Goal: Task Accomplishment & Management: Use online tool/utility

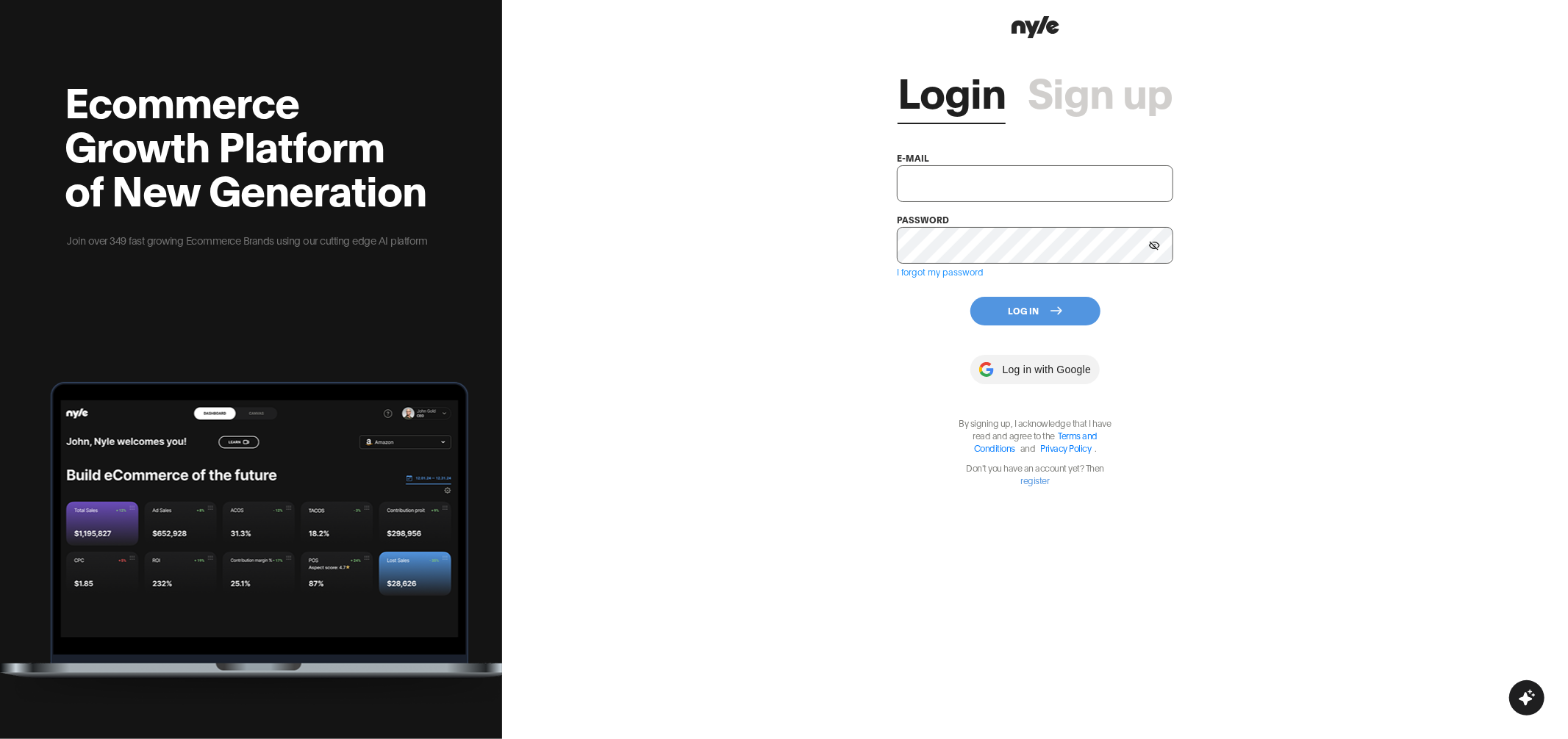
type input "[EMAIL_ADDRESS][PERSON_NAME]"
click at [1021, 309] on button "Log In" at bounding box center [1035, 311] width 130 height 29
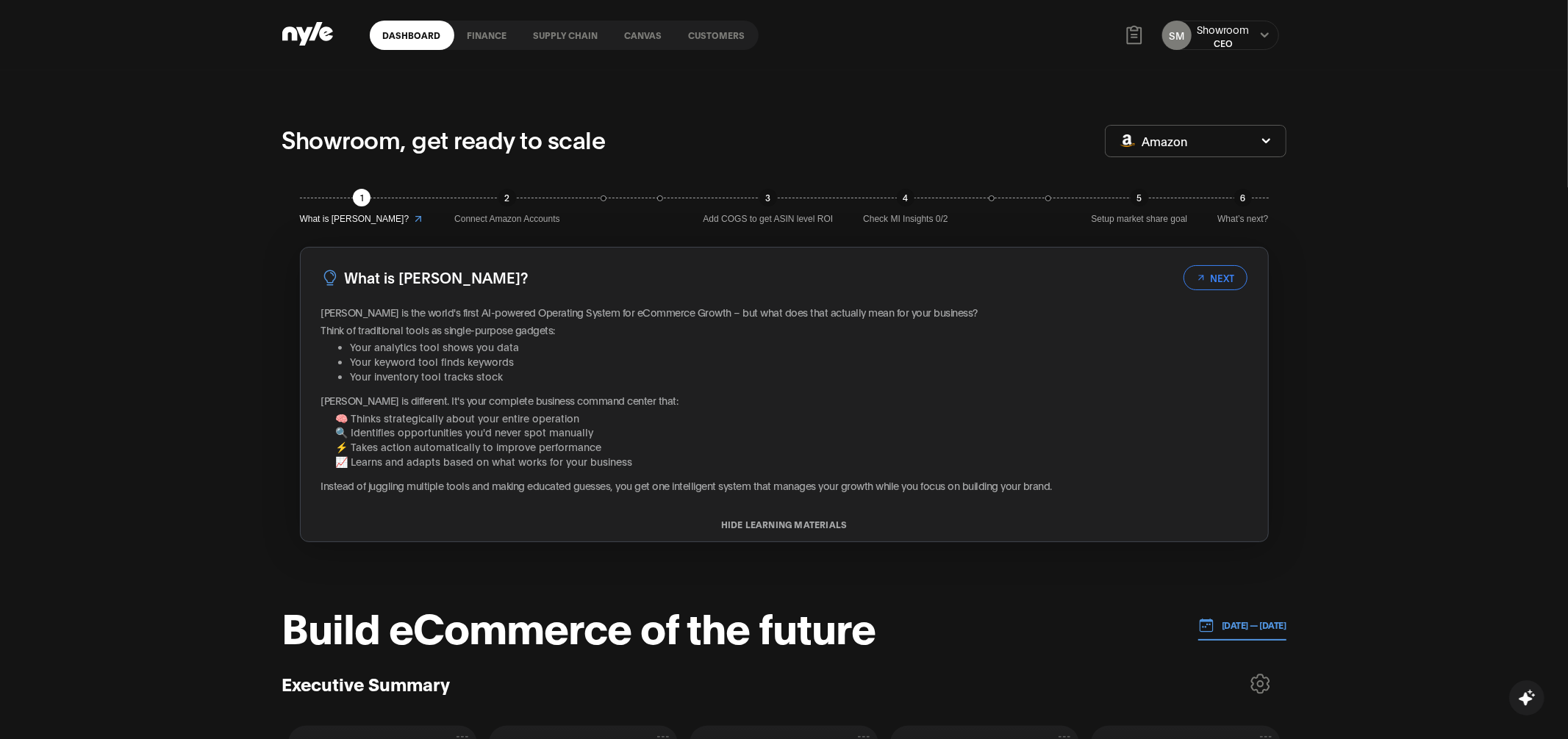
click at [713, 35] on link "Customers" at bounding box center [717, 35] width 83 height 30
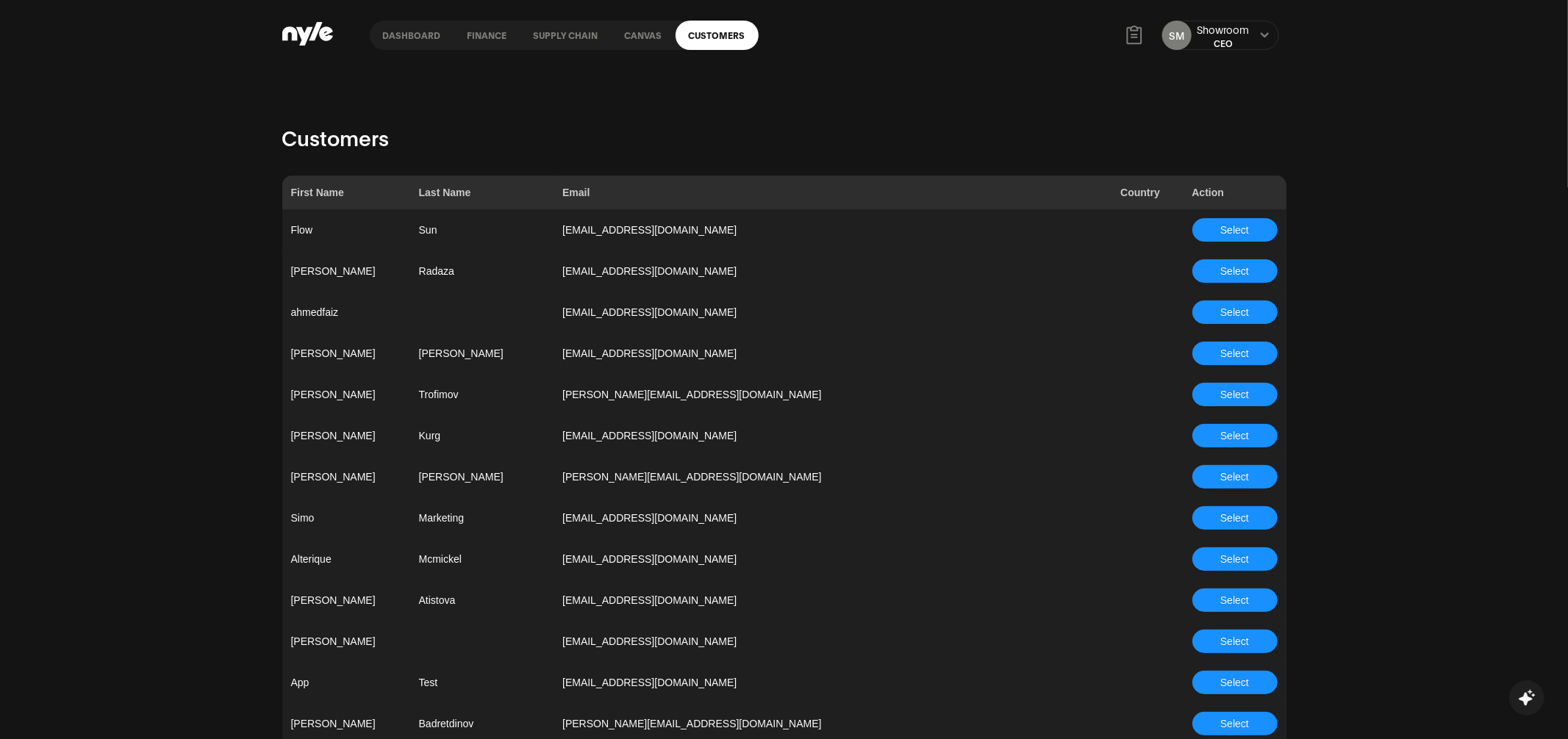
click at [642, 33] on link "Canvas" at bounding box center [644, 35] width 64 height 30
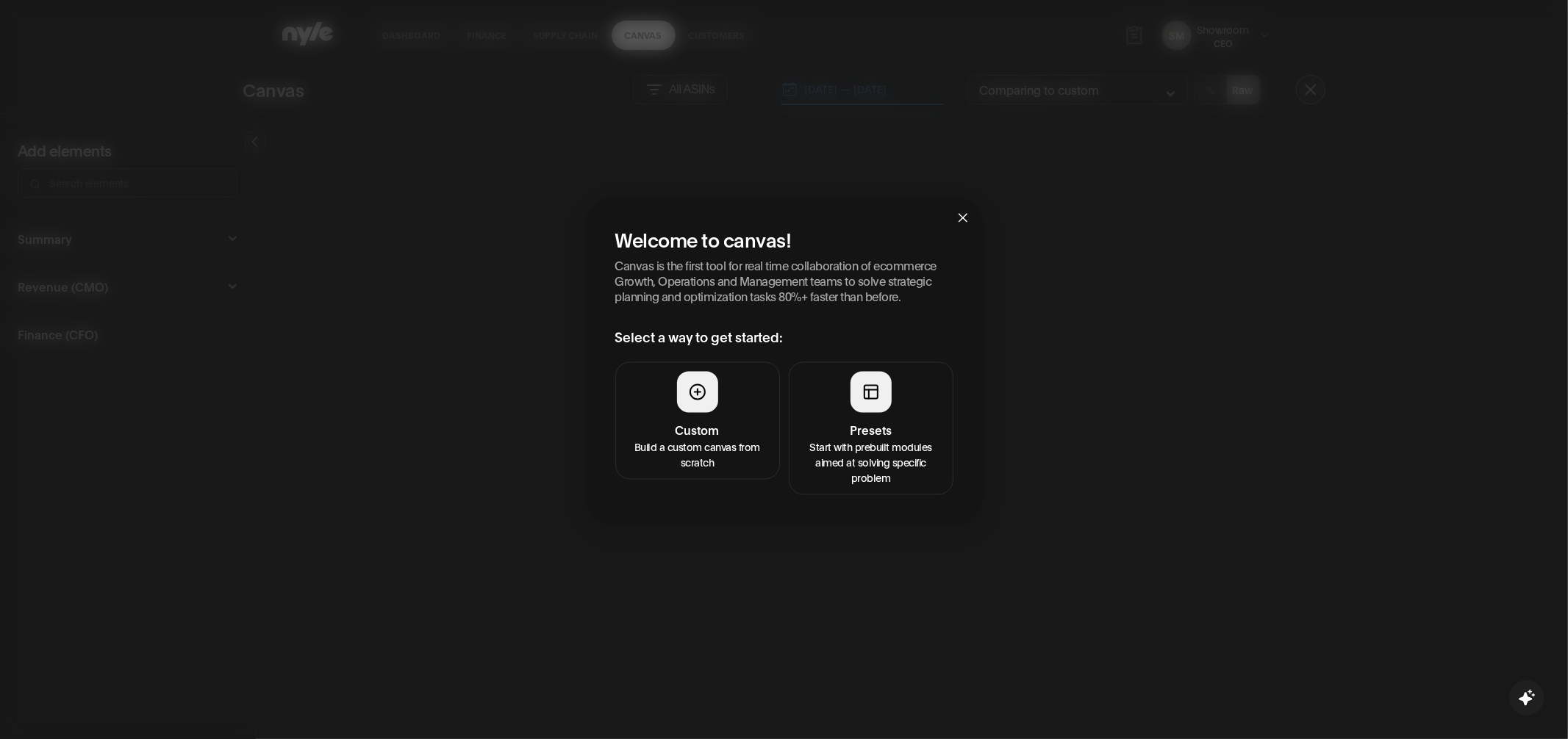
click at [875, 395] on icon at bounding box center [871, 392] width 18 height 18
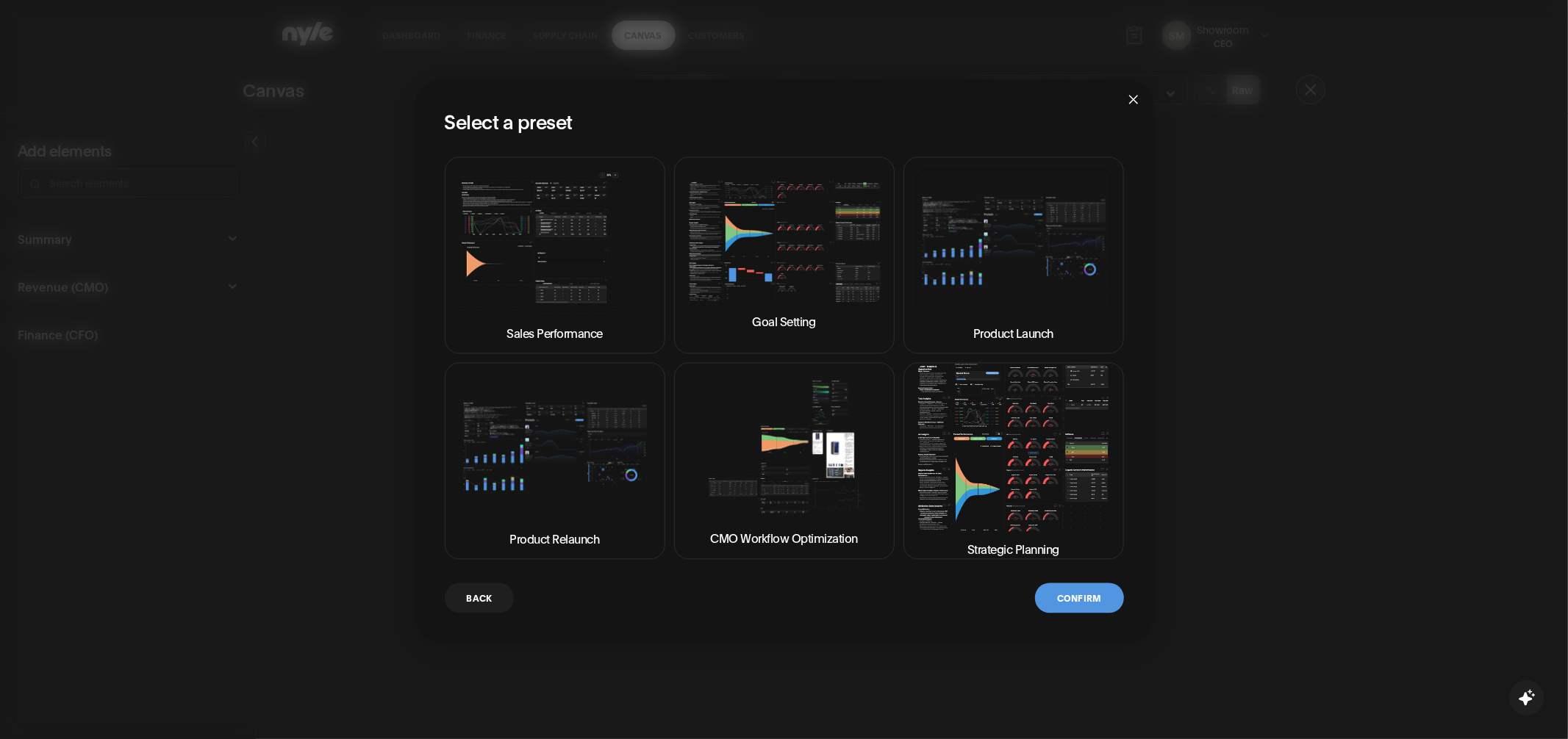
click at [978, 475] on img at bounding box center [1013, 447] width 196 height 167
click at [1086, 597] on button "Confirm" at bounding box center [1078, 598] width 89 height 30
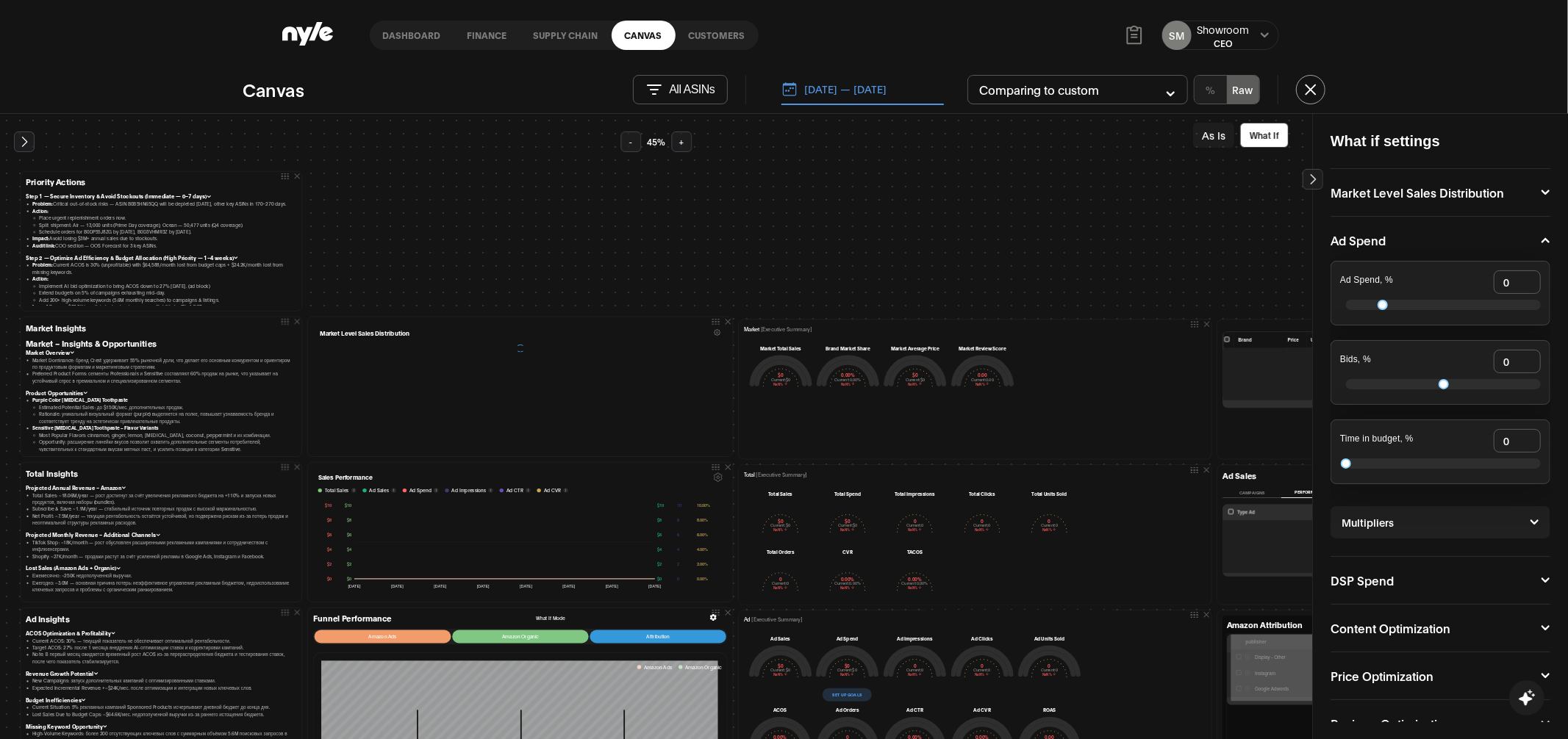
scroll to position [20, 0]
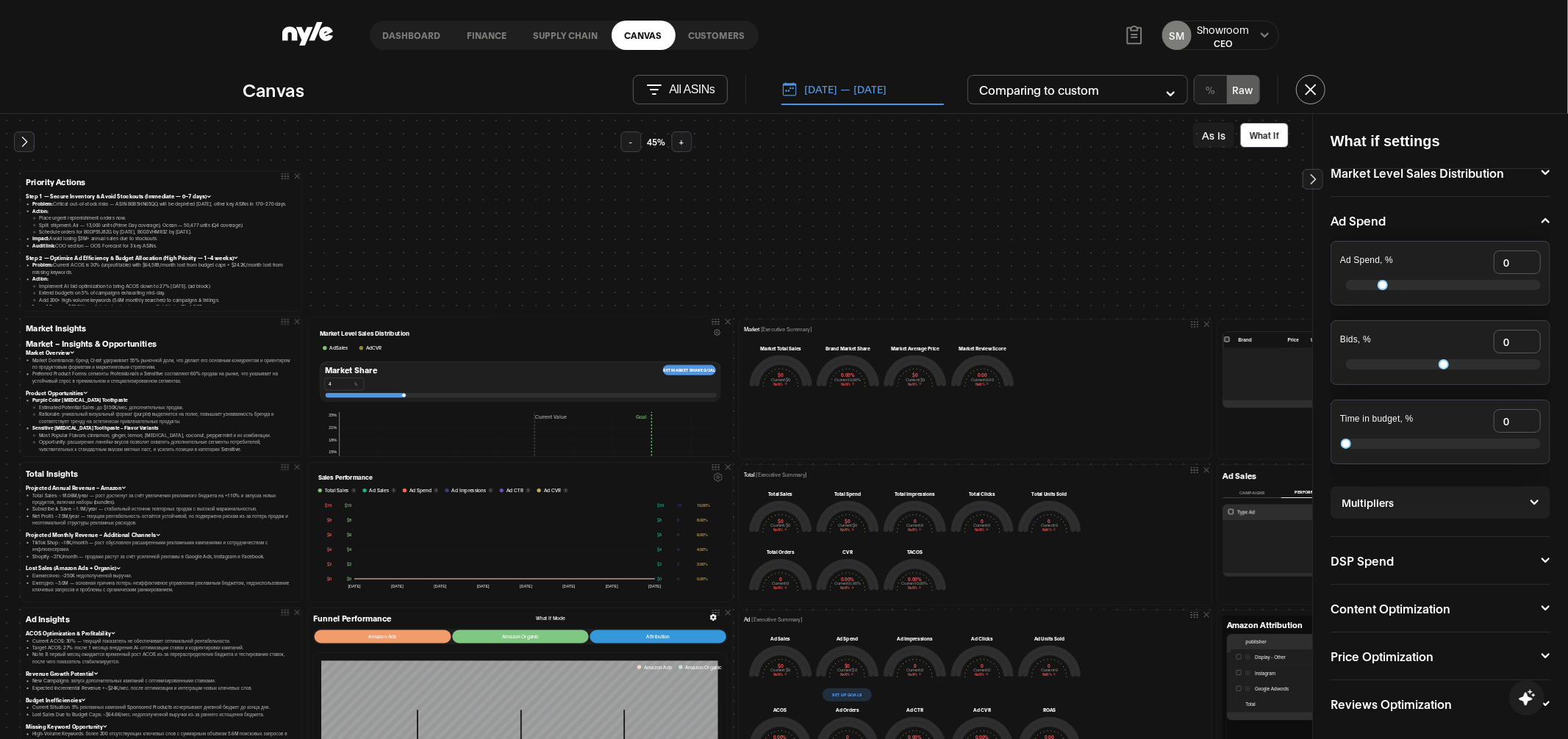
click at [1534, 643] on div "Price Optimization Discount, % 0 Coupon 0 % $ "Subscribe and Save" Discount 0 0…" at bounding box center [1440, 656] width 220 height 48
click at [1541, 651] on icon at bounding box center [1545, 655] width 9 height 9
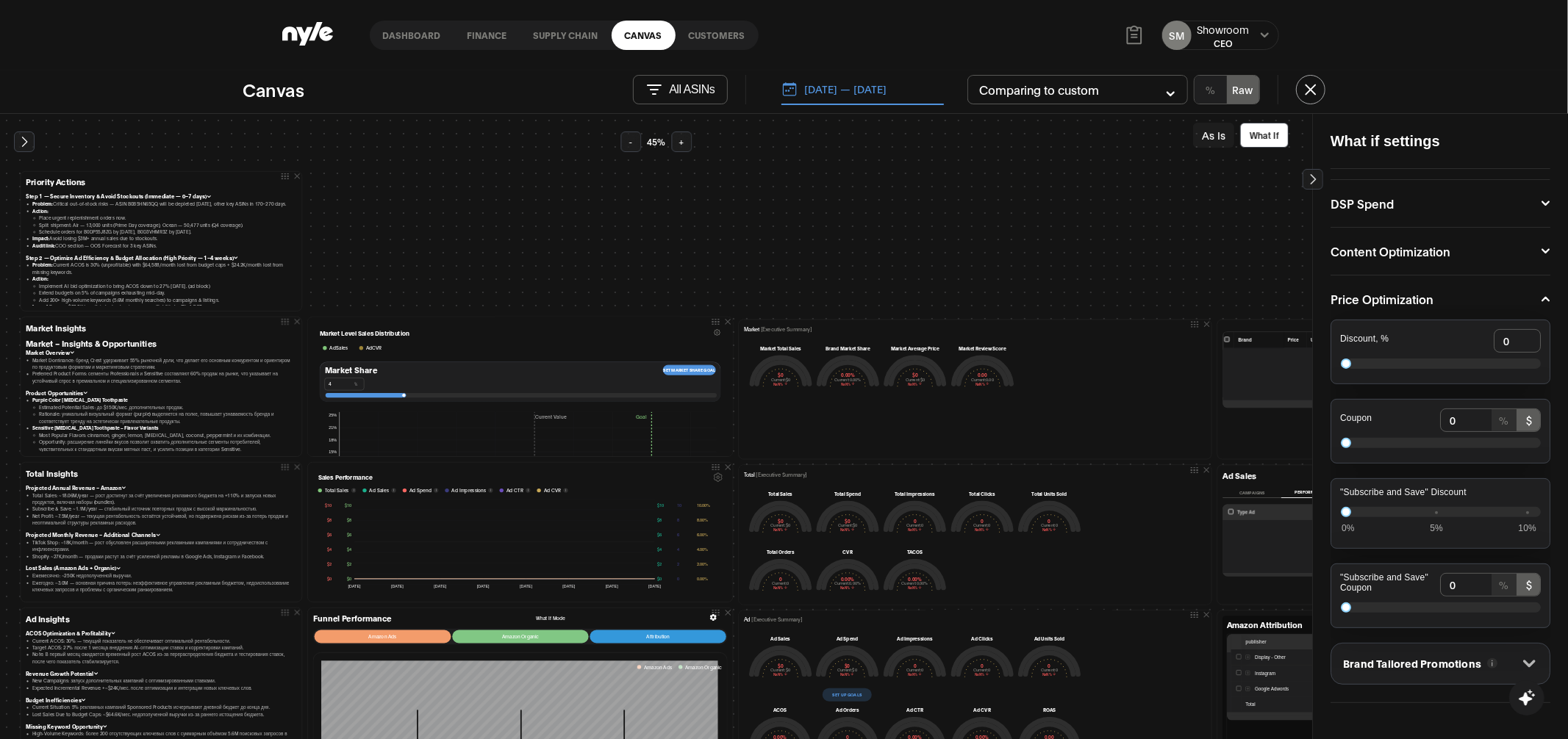
scroll to position [396, 0]
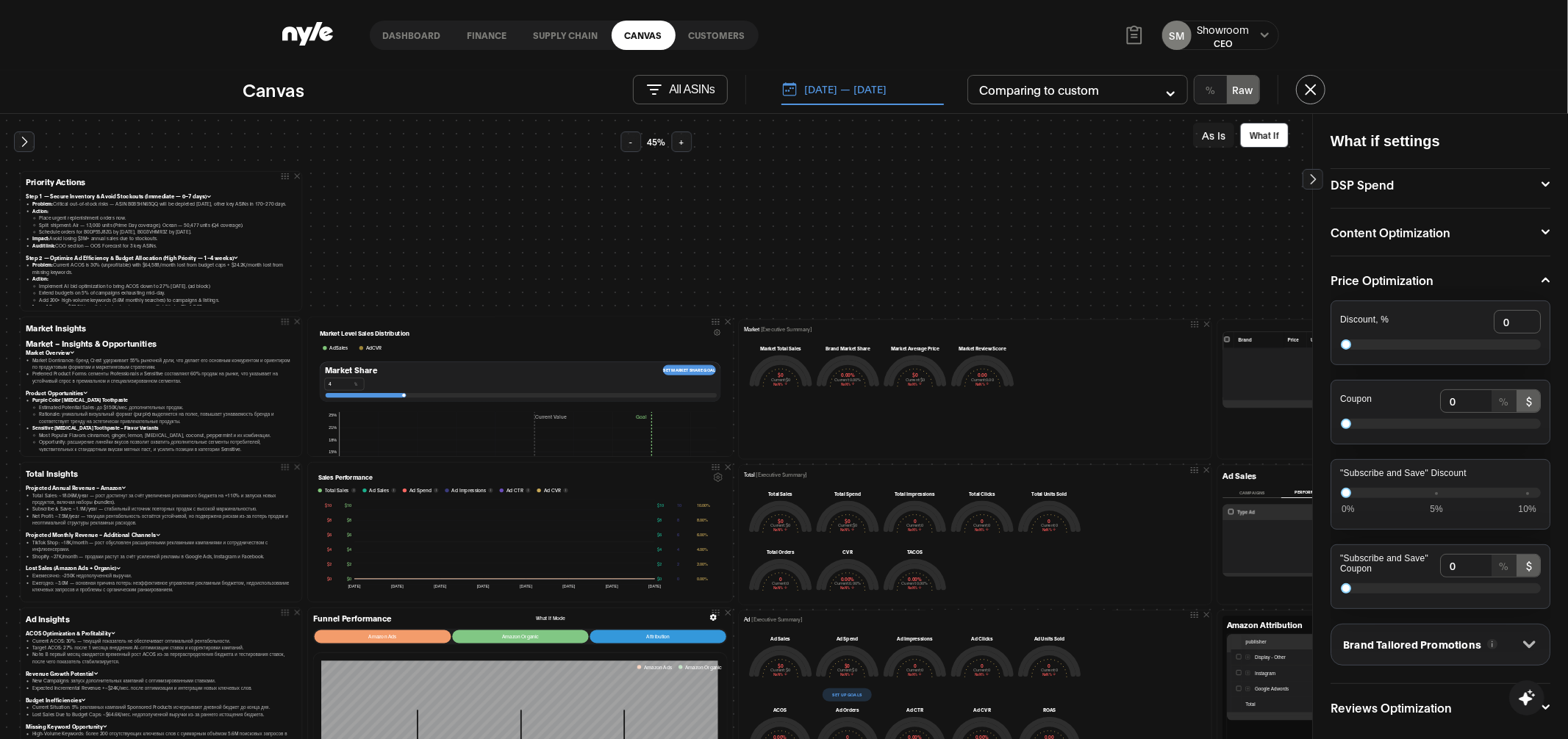
click at [1526, 638] on icon at bounding box center [1529, 644] width 13 height 13
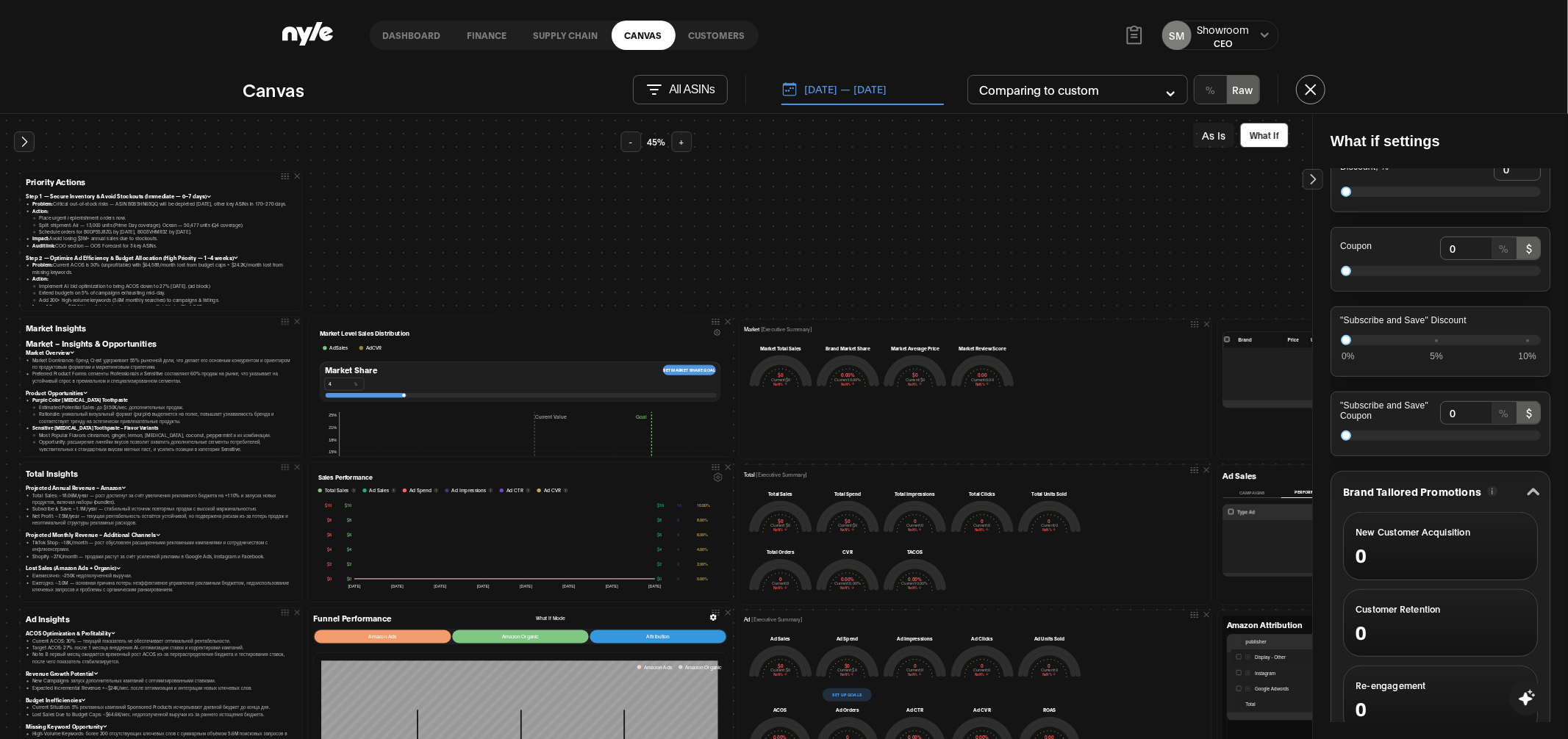
scroll to position [678, 0]
